Goal: Complete application form: Complete application form

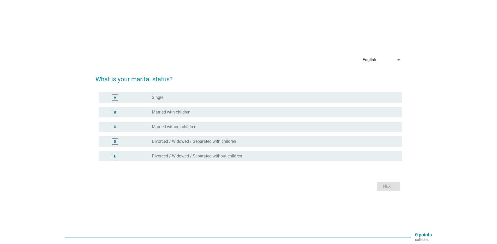
click at [163, 114] on label "Married with children" at bounding box center [171, 111] width 39 height 5
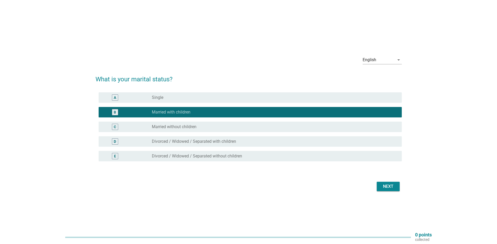
click at [398, 189] on div "Next" at bounding box center [249, 186] width 307 height 13
click at [395, 187] on div "Next" at bounding box center [388, 186] width 15 height 6
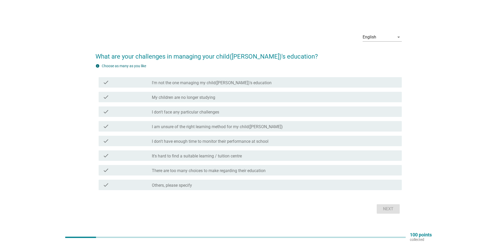
click at [199, 153] on label "It's hard to find a suitable learning / tuition centre" at bounding box center [197, 155] width 90 height 5
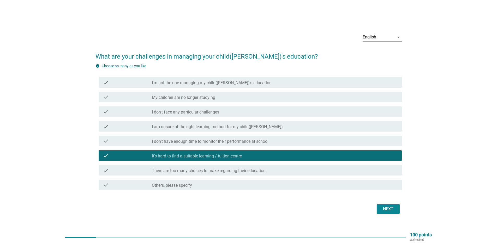
click at [382, 210] on div "Next" at bounding box center [388, 208] width 15 height 6
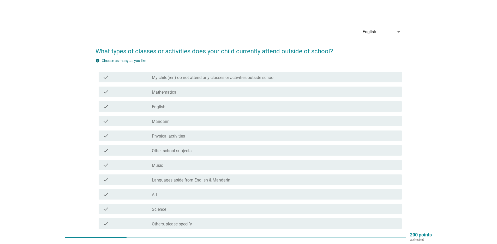
click at [179, 96] on div "check check_box_outline_blank Mathematics" at bounding box center [250, 91] width 303 height 10
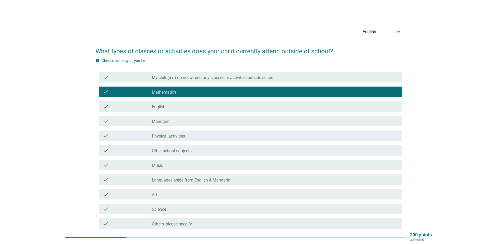
click at [174, 109] on div "check_box_outline_blank English" at bounding box center [275, 106] width 246 height 6
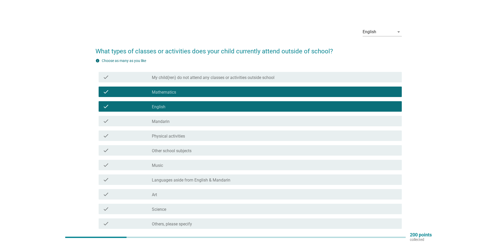
click at [214, 181] on label "Languages aside from English & Mandarin" at bounding box center [191, 179] width 79 height 5
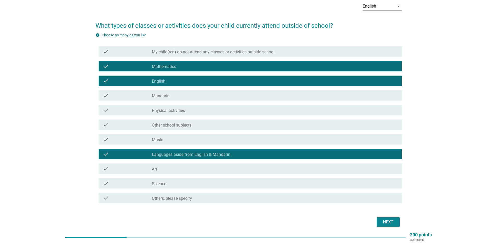
scroll to position [47, 0]
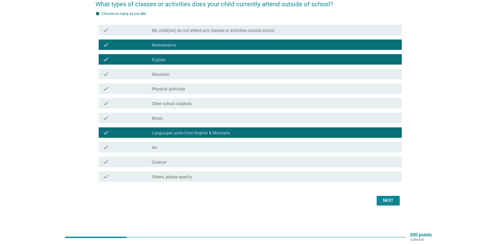
click at [398, 204] on button "Next" at bounding box center [388, 200] width 23 height 9
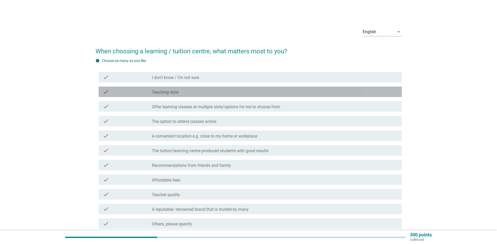
click at [160, 91] on label "Teaching style" at bounding box center [165, 92] width 27 height 5
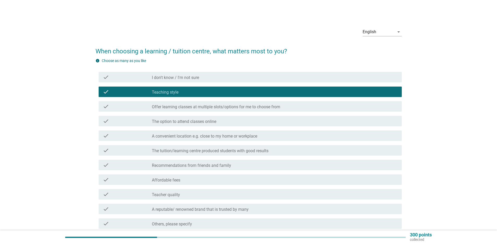
click at [163, 105] on label "Offer learning classes at multiple slots/options for me to choose from" at bounding box center [216, 106] width 128 height 5
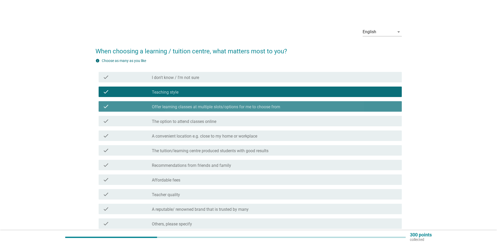
click at [166, 118] on div "check_box_outline_blank The option to attend classes online" at bounding box center [275, 121] width 246 height 6
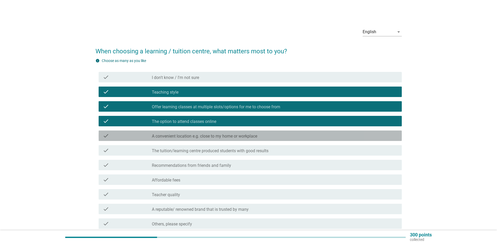
click at [168, 133] on label "A convenient location e.g. close to my home or workplace" at bounding box center [204, 135] width 105 height 5
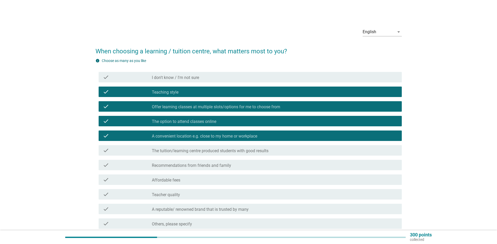
click at [171, 152] on label "The tuition/learning centre produced students with good results" at bounding box center [210, 150] width 117 height 5
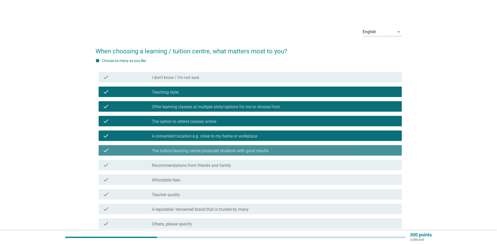
click at [172, 167] on label "Recommendations from friends and family" at bounding box center [191, 165] width 79 height 5
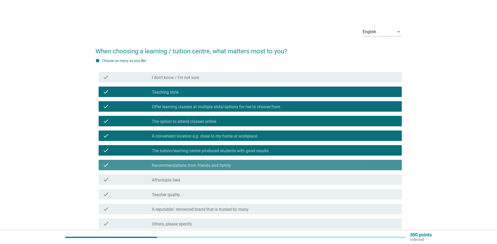
click at [172, 181] on label "Affordable fees" at bounding box center [166, 179] width 28 height 5
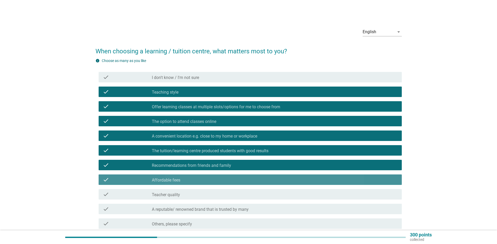
click at [176, 195] on label "Teacher quality" at bounding box center [166, 194] width 28 height 5
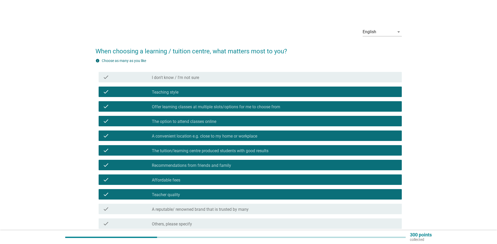
click at [192, 208] on label "A reputable/ renowned brand that is trusted by many" at bounding box center [200, 209] width 97 height 5
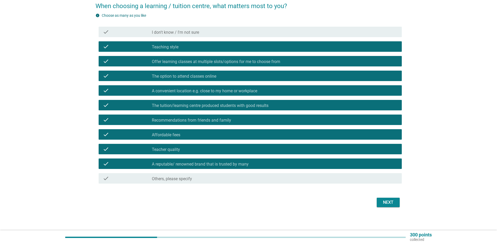
scroll to position [47, 0]
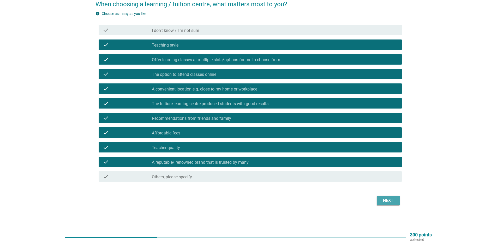
click at [382, 204] on button "Next" at bounding box center [388, 200] width 23 height 9
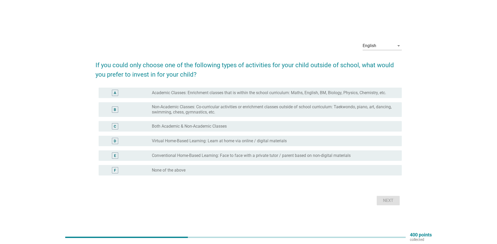
click at [173, 94] on label "Academic Classes: Enrichment classes that is within the school curriculum: Math…" at bounding box center [269, 92] width 234 height 5
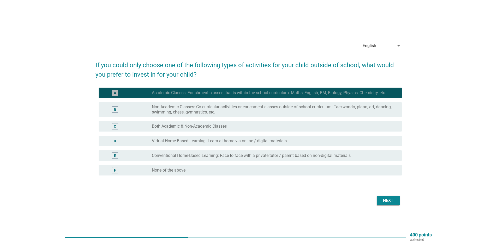
click at [175, 106] on label "Non-Academic Classes: Co-curricular activities or enrichment classes outside of…" at bounding box center [273, 109] width 242 height 10
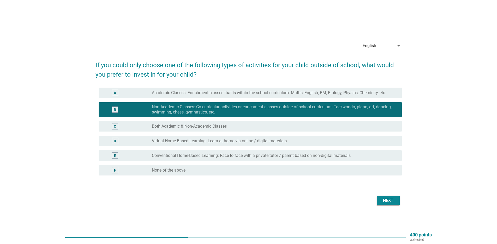
click at [182, 126] on label "Both Academic & Non-Academic Classes" at bounding box center [189, 125] width 75 height 5
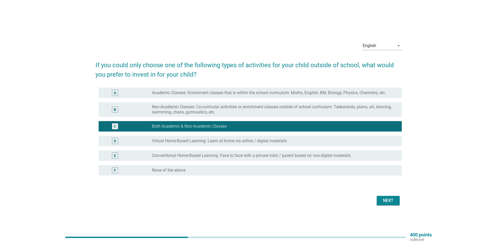
click at [181, 113] on label "Non-Academic Classes: Co-curricular activities or enrichment classes outside of…" at bounding box center [273, 109] width 242 height 10
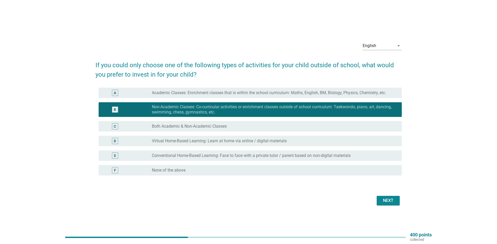
click at [387, 201] on div "Next" at bounding box center [388, 200] width 15 height 6
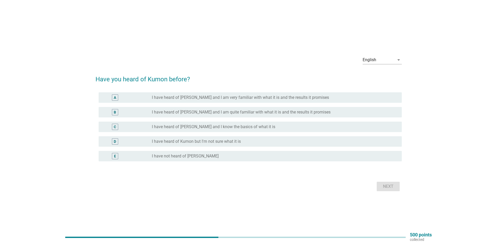
click at [197, 114] on label "I have heard of [PERSON_NAME] and I am quite familiar with what it is and the r…" at bounding box center [241, 111] width 179 height 5
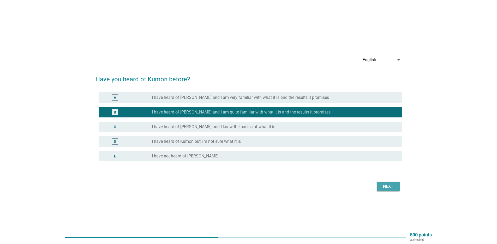
click at [392, 186] on div "Next" at bounding box center [388, 186] width 15 height 6
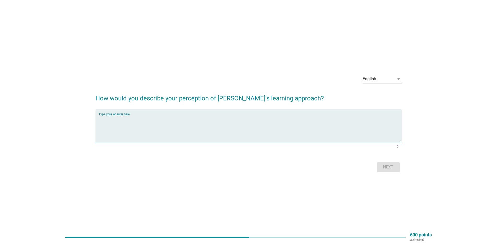
click at [186, 119] on textarea "Type your Answer here" at bounding box center [250, 128] width 303 height 27
type textarea "good can have a try on it"
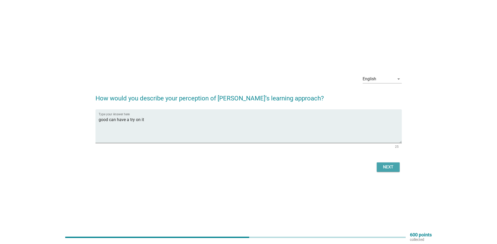
click at [388, 167] on div "Next" at bounding box center [388, 167] width 15 height 6
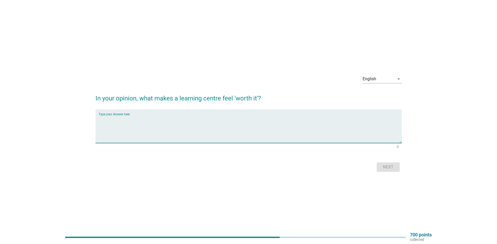
click at [208, 133] on textarea "Type your Answer here" at bounding box center [250, 128] width 303 height 27
type textarea "can learn alot"
click at [393, 164] on div "Next" at bounding box center [388, 167] width 15 height 6
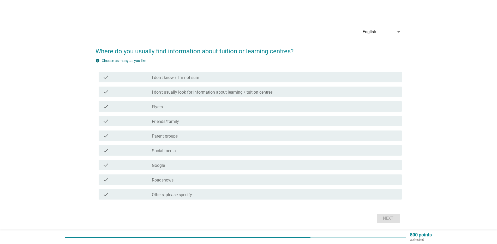
click at [185, 89] on div "check_box_outline_blank I don't usually look for information about learning / t…" at bounding box center [275, 92] width 246 height 6
click at [185, 100] on div "check check_box_outline_blank Flyers" at bounding box center [249, 106] width 307 height 15
click at [185, 110] on div "check check_box_outline_blank Flyers" at bounding box center [250, 106] width 303 height 10
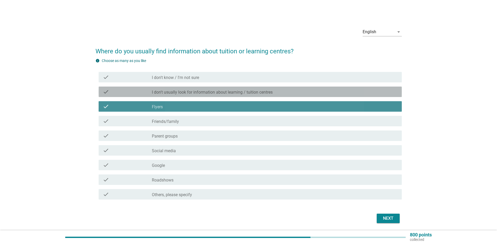
click at [186, 121] on div "check_box_outline_blank Friends/family" at bounding box center [275, 121] width 246 height 6
click at [186, 129] on div "check check_box_outline_blank Parent groups" at bounding box center [249, 135] width 307 height 15
click at [185, 141] on div "check check_box_outline_blank Parent groups" at bounding box center [249, 135] width 307 height 15
click at [186, 149] on div "check_box_outline_blank Social media" at bounding box center [275, 150] width 246 height 6
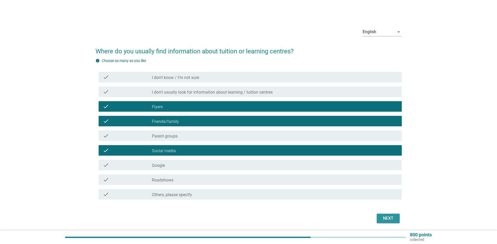
click at [386, 218] on div "Next" at bounding box center [388, 218] width 15 height 6
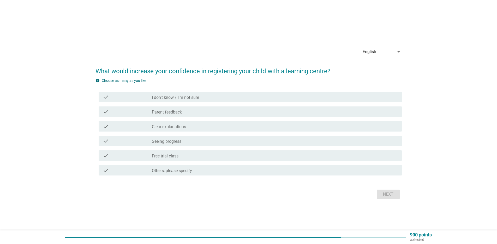
drag, startPoint x: 199, startPoint y: 115, endPoint x: 199, endPoint y: 125, distance: 9.9
click at [199, 115] on div "check check_box_outline_blank Parent feedback" at bounding box center [250, 111] width 303 height 10
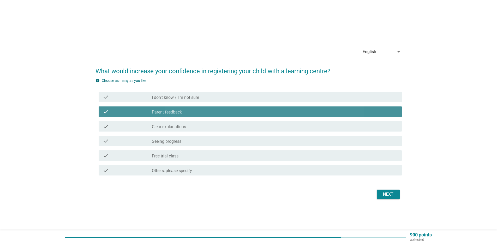
click at [199, 129] on div "check check_box_outline_blank Clear explanations" at bounding box center [250, 126] width 303 height 10
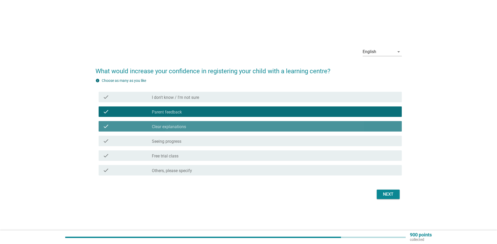
drag, startPoint x: 199, startPoint y: 138, endPoint x: 199, endPoint y: 148, distance: 10.2
click at [199, 138] on div "check_box_outline_blank Seeing progress" at bounding box center [275, 141] width 246 height 6
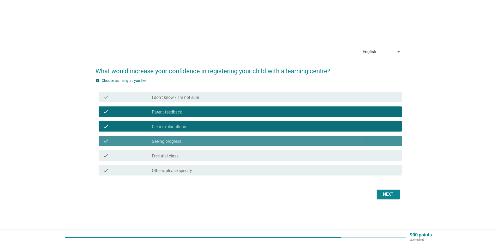
drag, startPoint x: 199, startPoint y: 148, endPoint x: 200, endPoint y: 151, distance: 3.5
click at [199, 148] on div "check check_box_outline_blank Free trial class" at bounding box center [249, 155] width 307 height 15
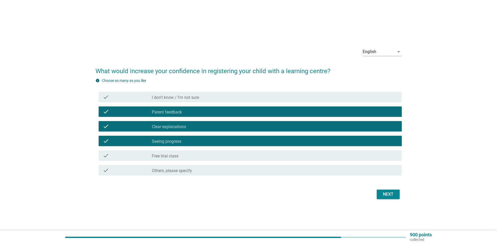
click at [389, 195] on div "Next" at bounding box center [388, 194] width 15 height 6
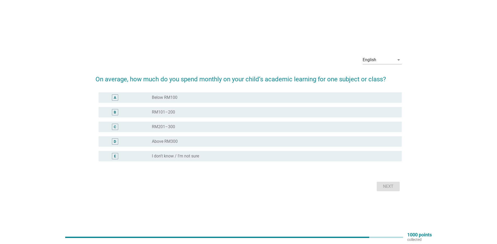
click at [178, 113] on div "radio_button_unchecked RM101–200" at bounding box center [273, 111] width 242 height 5
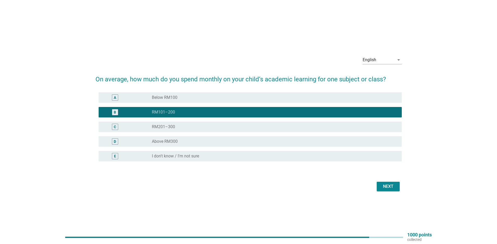
click at [382, 185] on div "Next" at bounding box center [388, 186] width 15 height 6
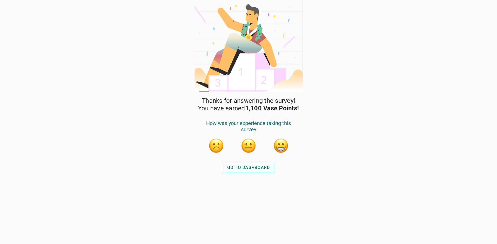
click at [284, 149] on button "button" at bounding box center [281, 146] width 16 height 16
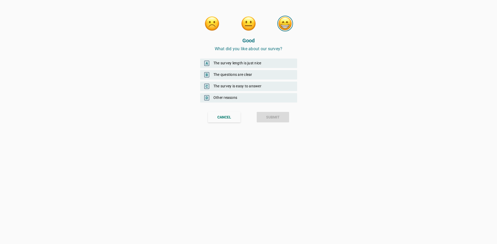
click at [235, 73] on div "B The questions are clear" at bounding box center [248, 74] width 97 height 9
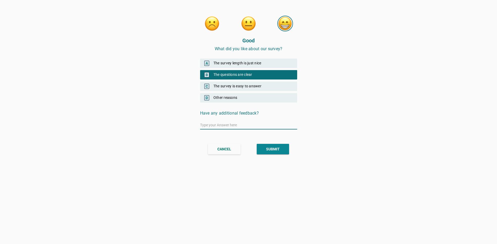
click at [276, 152] on button "SUBMIT" at bounding box center [273, 149] width 32 height 10
